Goal: Task Accomplishment & Management: Manage account settings

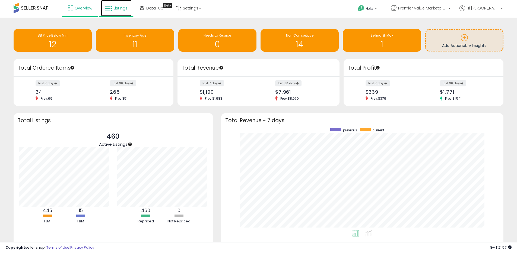
click at [116, 11] on link "Listings" at bounding box center [116, 8] width 31 height 16
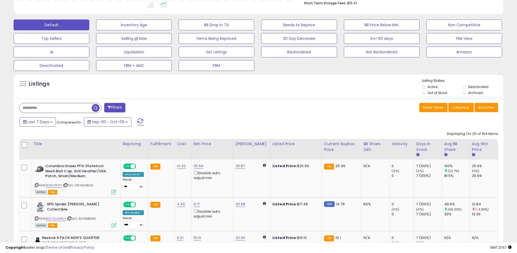
scroll to position [148, 0]
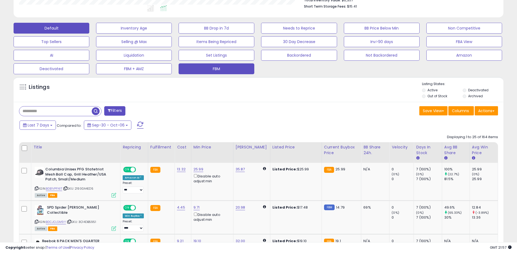
click at [244, 69] on button "FBM" at bounding box center [216, 68] width 76 height 11
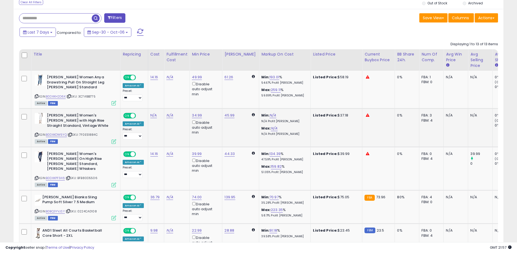
scroll to position [254, 0]
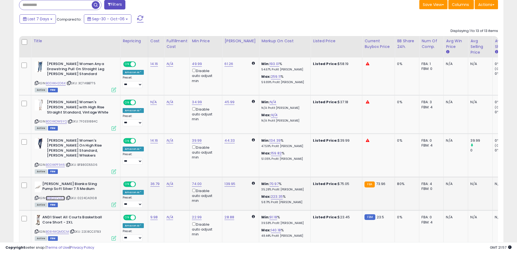
click at [59, 196] on link "B0BQ3YVJSY" at bounding box center [55, 198] width 19 height 5
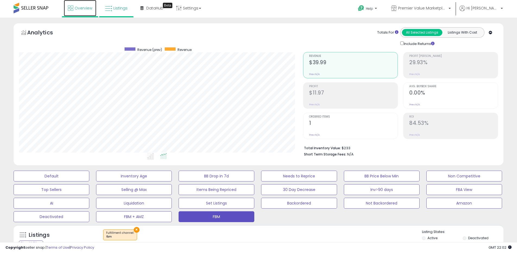
click at [71, 4] on link "Overview" at bounding box center [80, 8] width 33 height 16
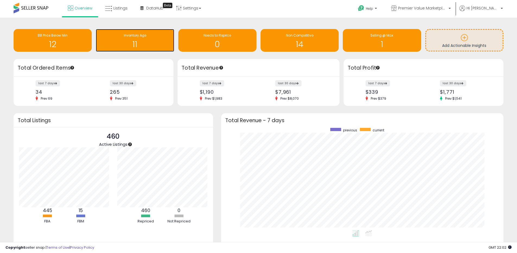
click at [111, 38] on div "11" at bounding box center [134, 41] width 73 height 16
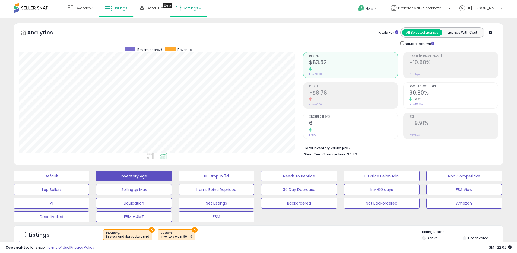
click at [191, 9] on link "Settings" at bounding box center [188, 8] width 33 height 16
click at [188, 24] on li "Store settings" at bounding box center [193, 28] width 40 height 14
click at [190, 10] on link "Settings" at bounding box center [188, 8] width 33 height 16
click at [190, 27] on link "Store settings" at bounding box center [189, 27] width 24 height 5
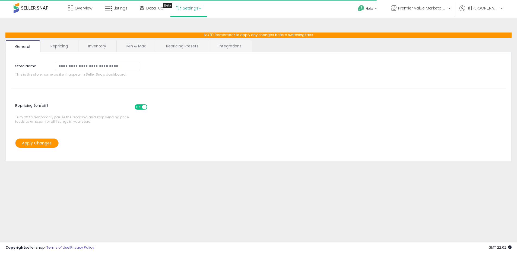
click at [178, 47] on link "Repricing Presets" at bounding box center [182, 45] width 52 height 11
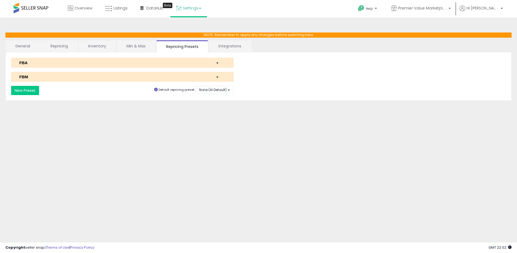
click at [139, 47] on link "Min & Max" at bounding box center [136, 45] width 39 height 11
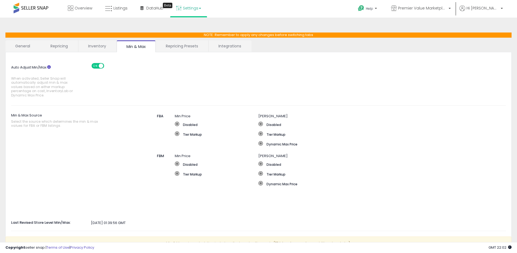
click at [190, 47] on link "Repricing Presets" at bounding box center [182, 45] width 52 height 11
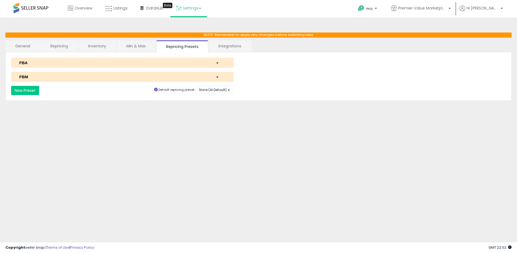
click at [92, 47] on link "Inventory" at bounding box center [96, 45] width 37 height 11
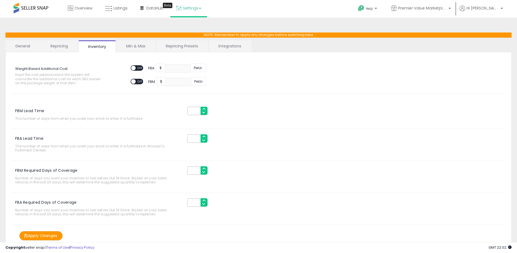
click at [174, 46] on link "Repricing Presets" at bounding box center [182, 45] width 52 height 11
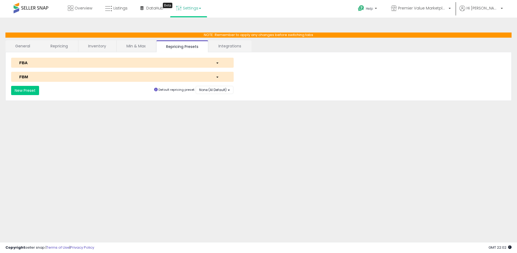
click at [218, 62] on div "button" at bounding box center [220, 63] width 18 height 6
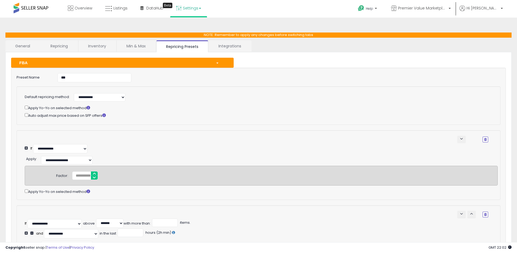
click at [218, 62] on div "button" at bounding box center [220, 63] width 18 height 6
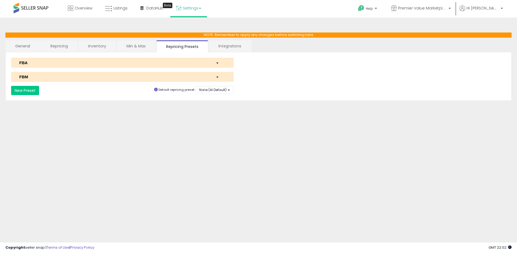
click at [215, 61] on div "button" at bounding box center [220, 63] width 18 height 6
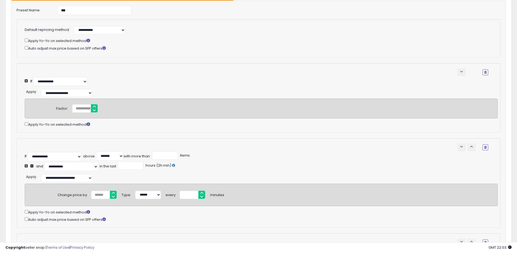
scroll to position [97, 0]
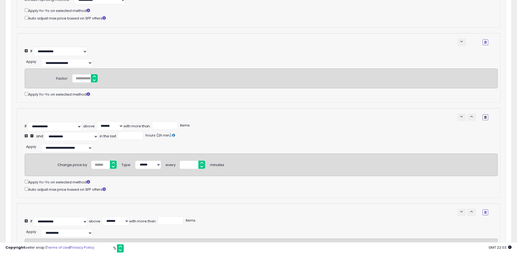
click at [484, 119] on icon "button" at bounding box center [485, 117] width 2 height 3
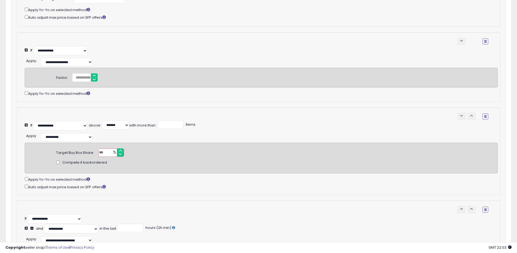
scroll to position [102, 0]
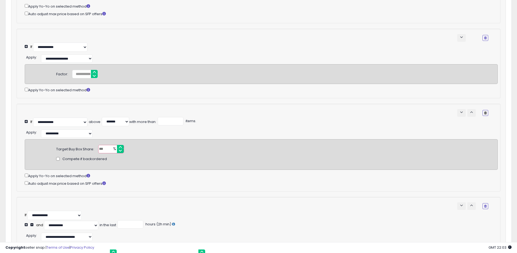
click at [484, 115] on icon "button" at bounding box center [485, 112] width 2 height 3
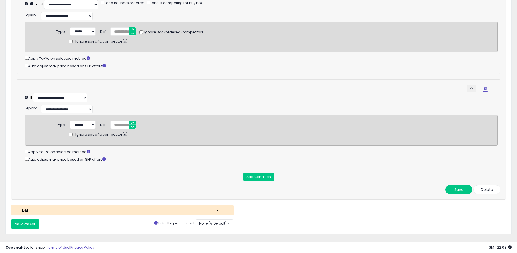
scroll to position [348, 0]
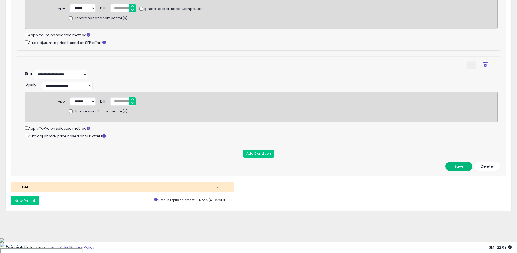
click at [449, 171] on button "Save" at bounding box center [458, 166] width 27 height 9
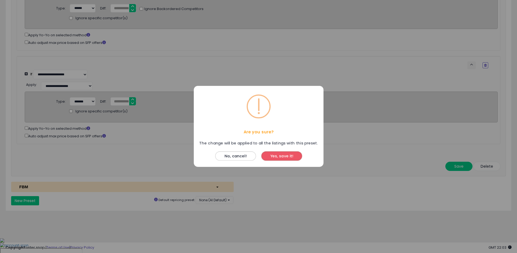
click at [284, 156] on button "Yes, save it!" at bounding box center [281, 156] width 41 height 9
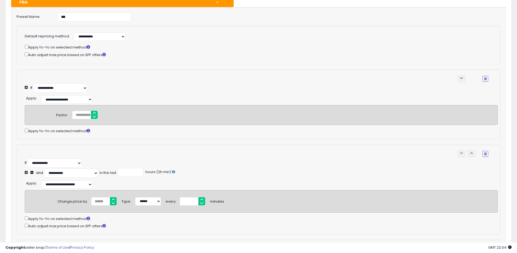
scroll to position [0, 0]
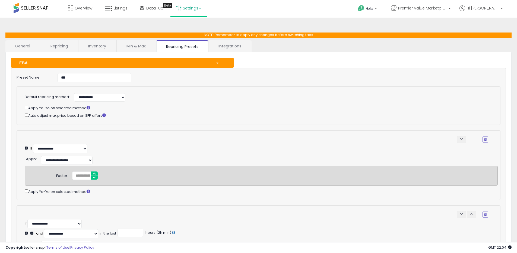
click at [216, 62] on div "button" at bounding box center [220, 63] width 18 height 6
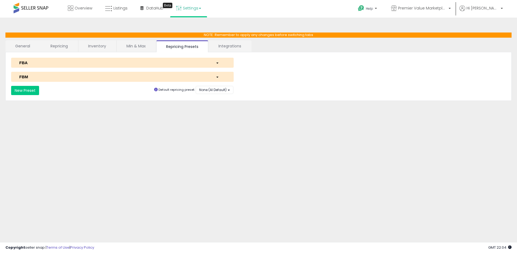
click at [219, 78] on div "button" at bounding box center [220, 77] width 18 height 6
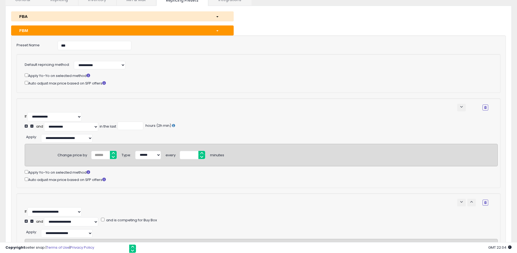
scroll to position [51, 0]
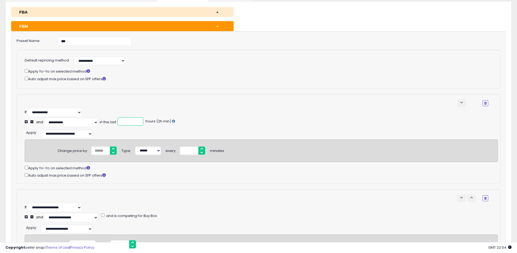
drag, startPoint x: 131, startPoint y: 121, endPoint x: 120, endPoint y: 121, distance: 10.8
click at [120, 121] on input "*" at bounding box center [130, 121] width 26 height 8
click at [217, 11] on div "button" at bounding box center [220, 12] width 18 height 6
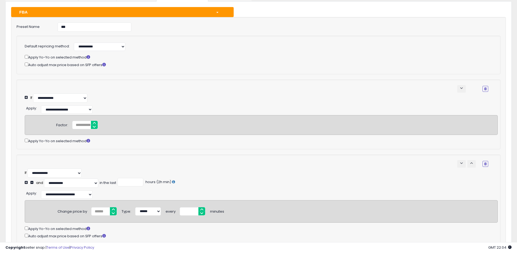
click at [218, 11] on div "button" at bounding box center [220, 12] width 18 height 6
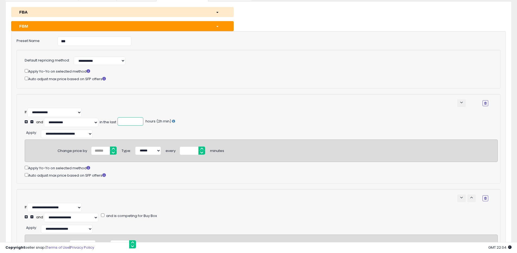
drag, startPoint x: 127, startPoint y: 122, endPoint x: 117, endPoint y: 122, distance: 10.0
click at [117, 122] on div "in the last * hours (2h min)" at bounding box center [137, 121] width 75 height 9
type input "**"
click at [251, 100] on div "**********" at bounding box center [256, 104] width 463 height 8
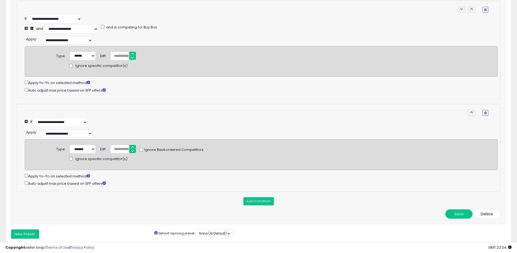
scroll to position [240, 0]
click at [466, 218] on button "Save" at bounding box center [458, 213] width 27 height 9
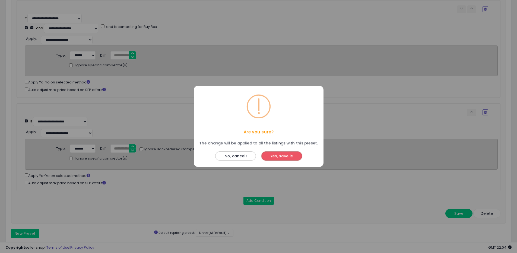
click at [274, 154] on button "Yes, save it!" at bounding box center [281, 156] width 41 height 9
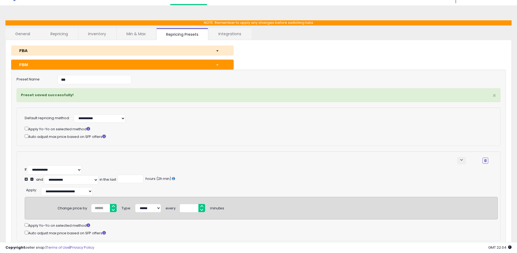
scroll to position [0, 0]
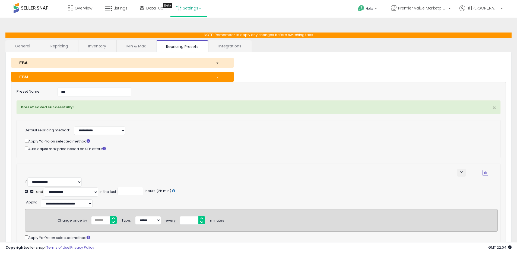
click at [218, 76] on div "button" at bounding box center [220, 77] width 18 height 6
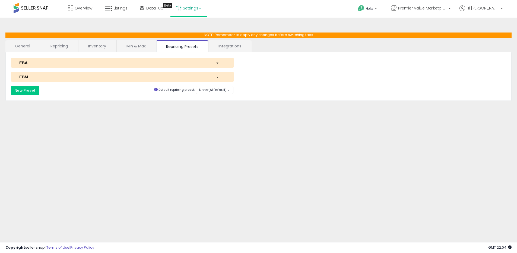
click at [215, 61] on div "button" at bounding box center [220, 63] width 18 height 6
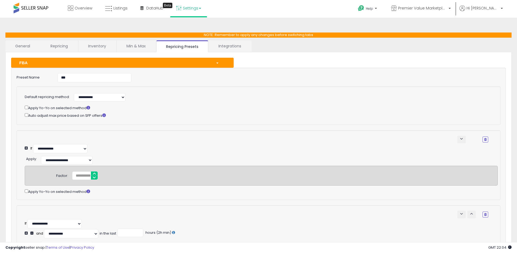
click at [144, 45] on link "Min & Max" at bounding box center [136, 45] width 39 height 11
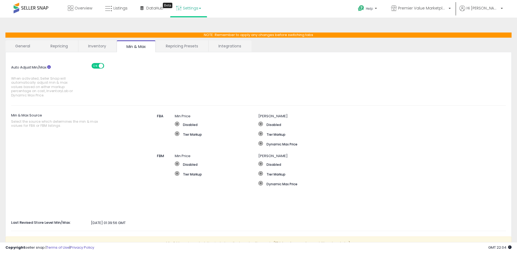
click at [101, 44] on link "Inventory" at bounding box center [96, 45] width 37 height 11
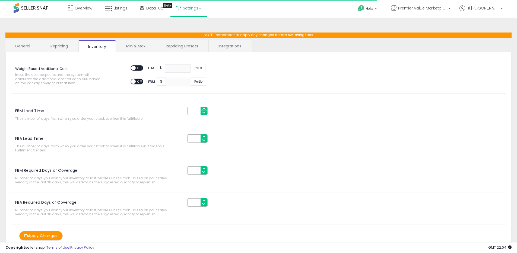
click at [59, 44] on link "Repricing" at bounding box center [59, 45] width 37 height 11
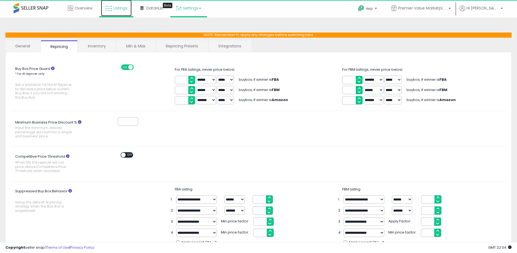
click at [114, 12] on link "Listings" at bounding box center [116, 8] width 31 height 16
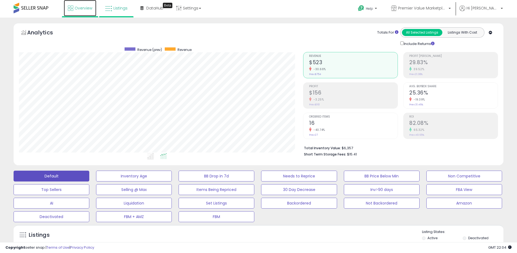
click at [85, 13] on link "Overview" at bounding box center [80, 8] width 33 height 16
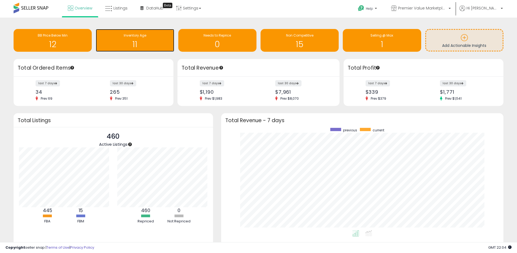
click at [147, 41] on h1 "11" at bounding box center [134, 44] width 73 height 9
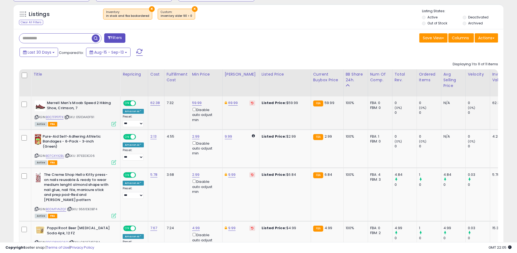
scroll to position [111, 284]
click at [251, 102] on icon at bounding box center [252, 103] width 2 height 3
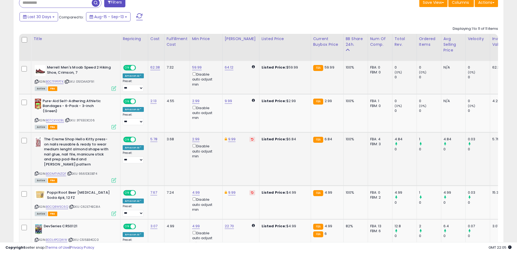
scroll to position [262, 0]
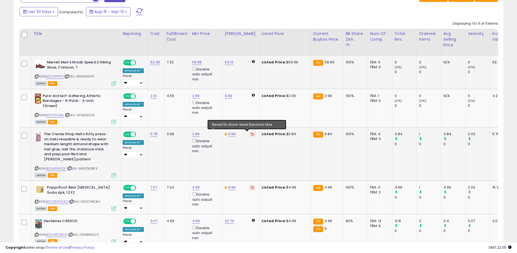
click at [251, 134] on icon at bounding box center [252, 134] width 2 height 3
click at [251, 187] on icon at bounding box center [252, 187] width 2 height 3
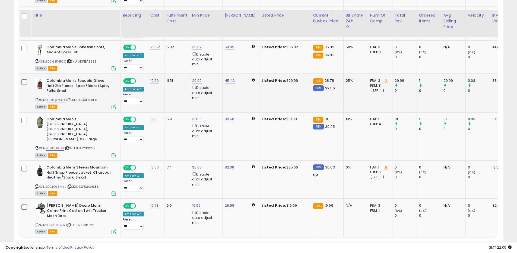
scroll to position [518, 0]
